Goal: Navigation & Orientation: Go to known website

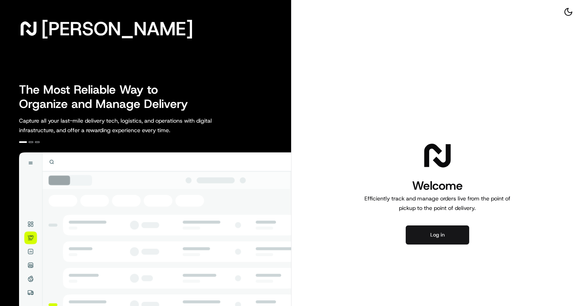
click at [443, 226] on button "Log in" at bounding box center [437, 234] width 63 height 19
